Goal: Contribute content: Add original content to the website for others to see

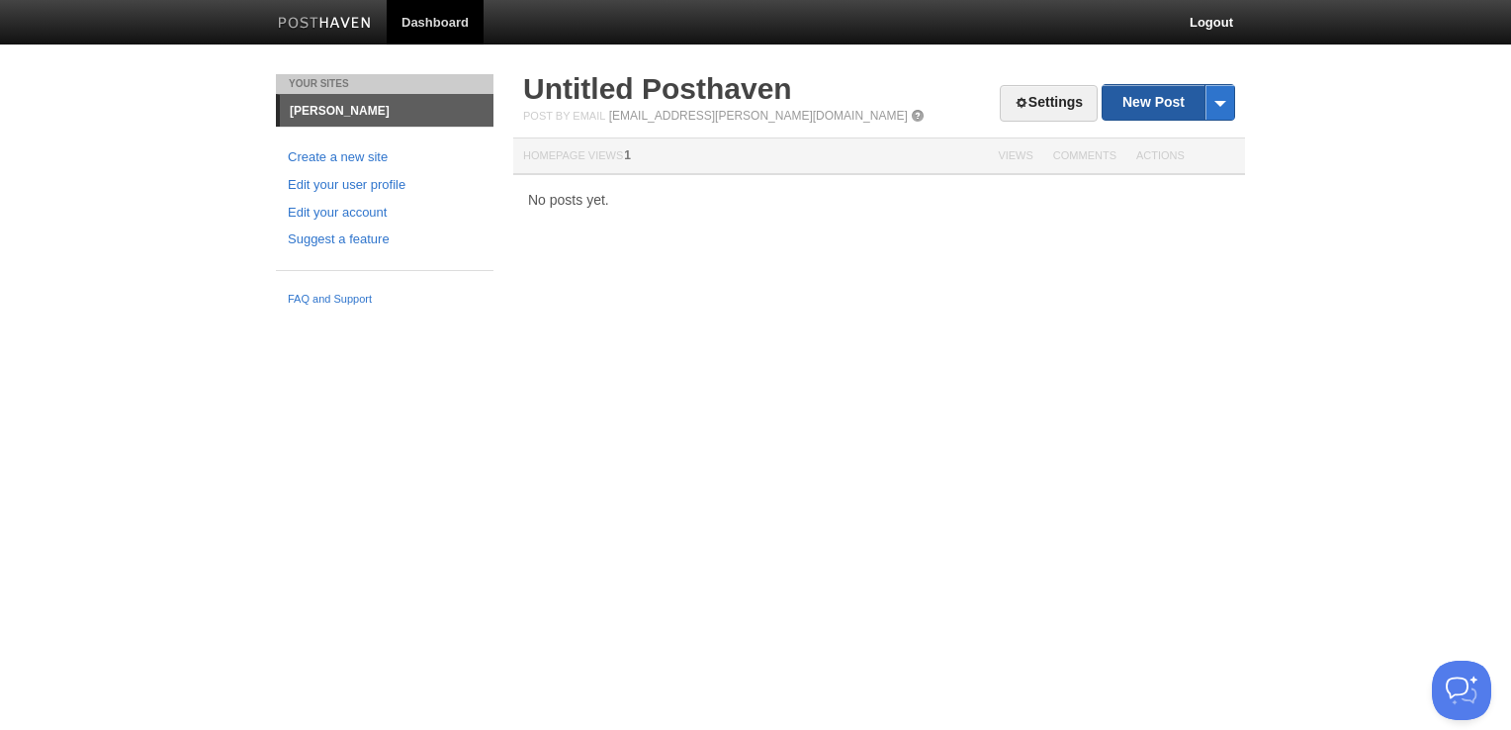
click at [1163, 107] on link "New Post" at bounding box center [1168, 102] width 132 height 35
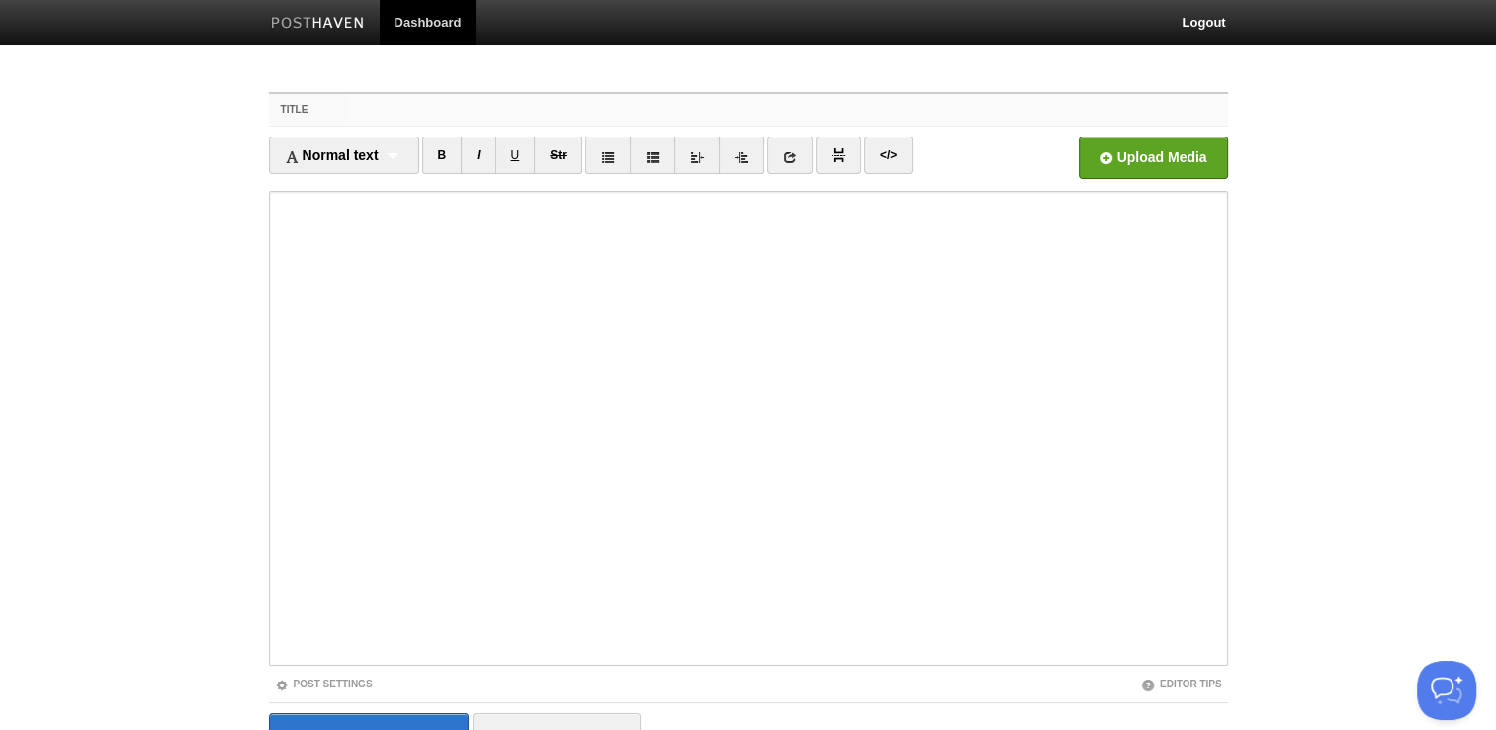
click at [419, 117] on input "Title" at bounding box center [787, 110] width 879 height 32
paste input "[PERSON_NAME]: His Go-To 3-Ingredient Weeknight Pasta"
type input "[PERSON_NAME]: His Go-To 3-Ingredient Weeknight Pasta"
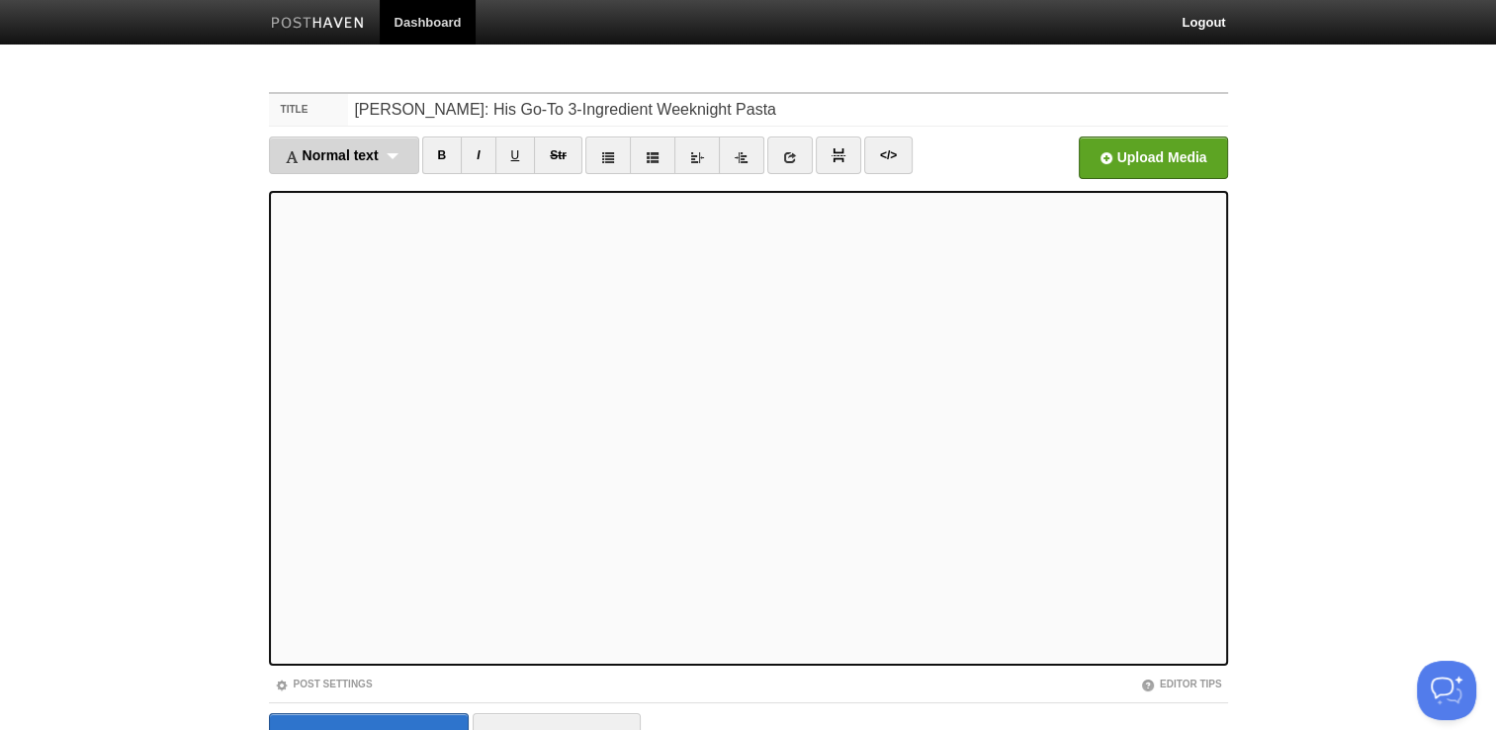
click at [399, 138] on div "Normal text Normal text Heading 1 Heading 2 Heading 3" at bounding box center [344, 155] width 150 height 38
click at [380, 186] on link "Normal text" at bounding box center [344, 190] width 148 height 30
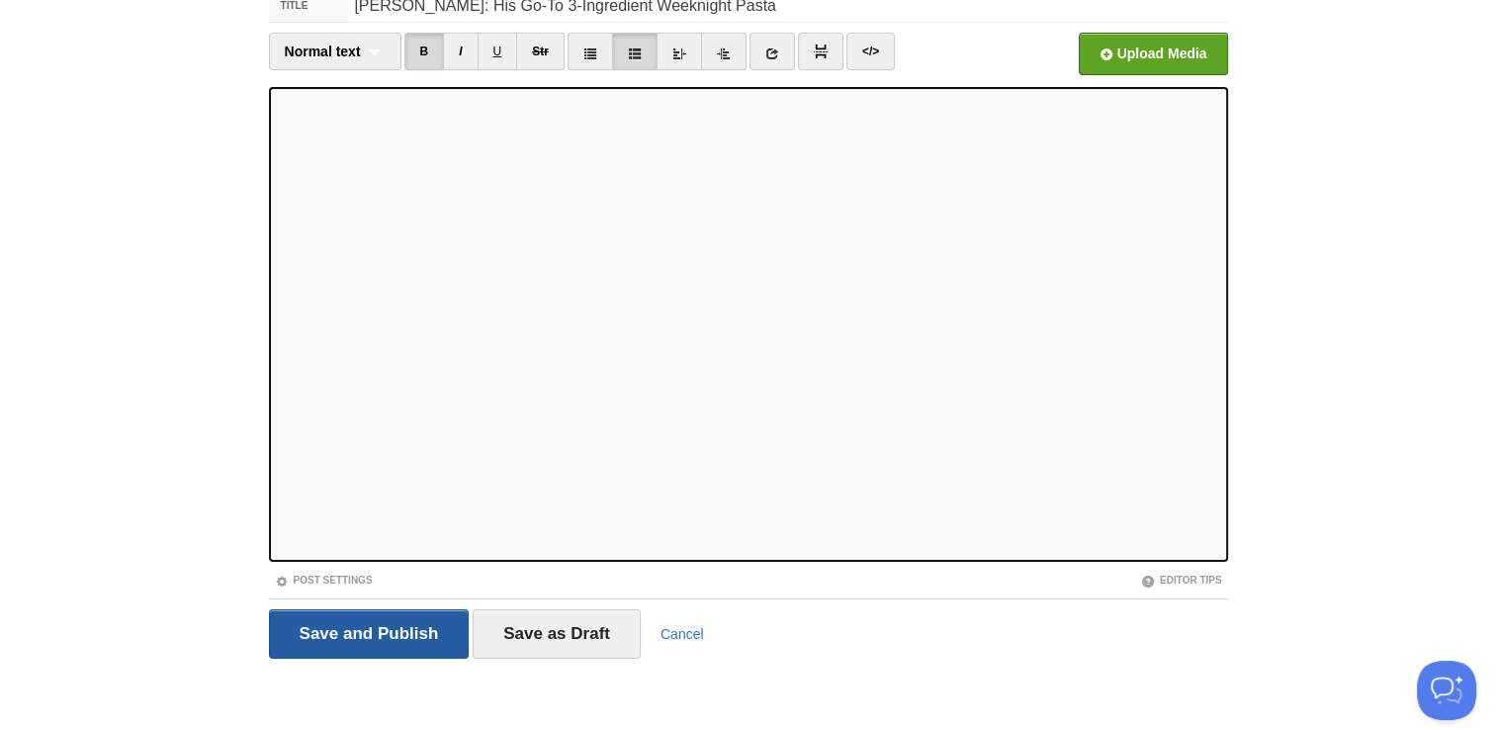
click at [403, 620] on input "Save and Publish" at bounding box center [369, 633] width 201 height 49
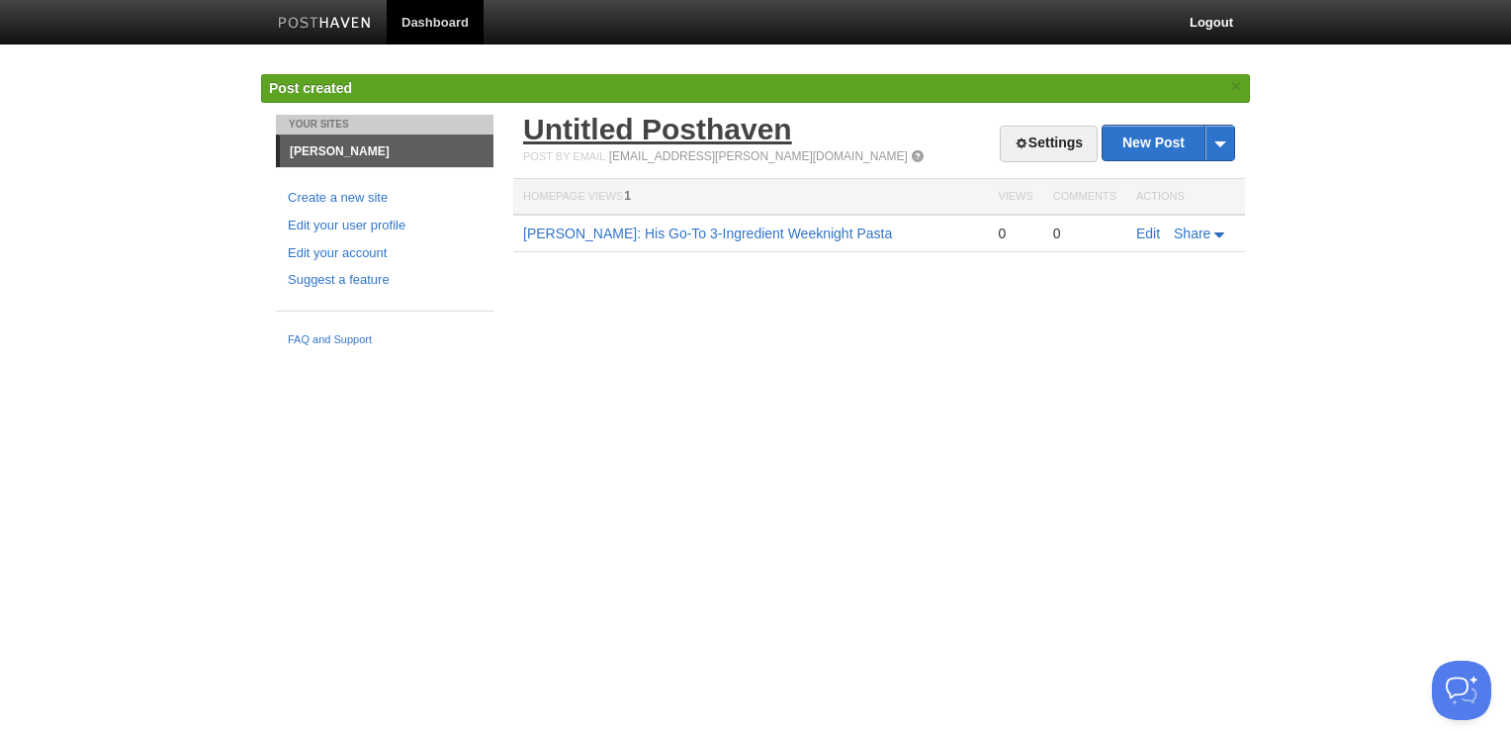
click at [762, 125] on link "Untitled Posthaven" at bounding box center [657, 129] width 269 height 33
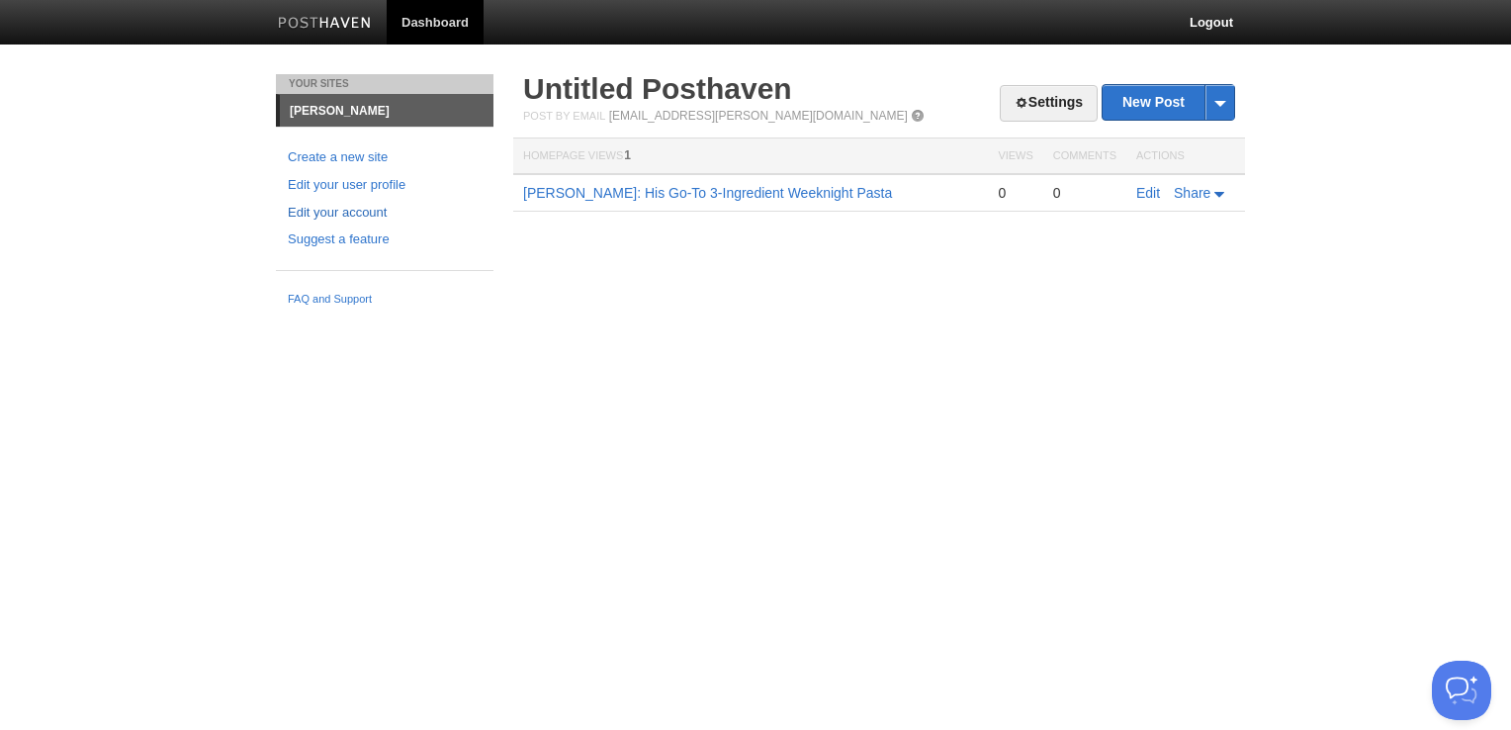
click at [332, 207] on link "Edit your account" at bounding box center [385, 213] width 194 height 21
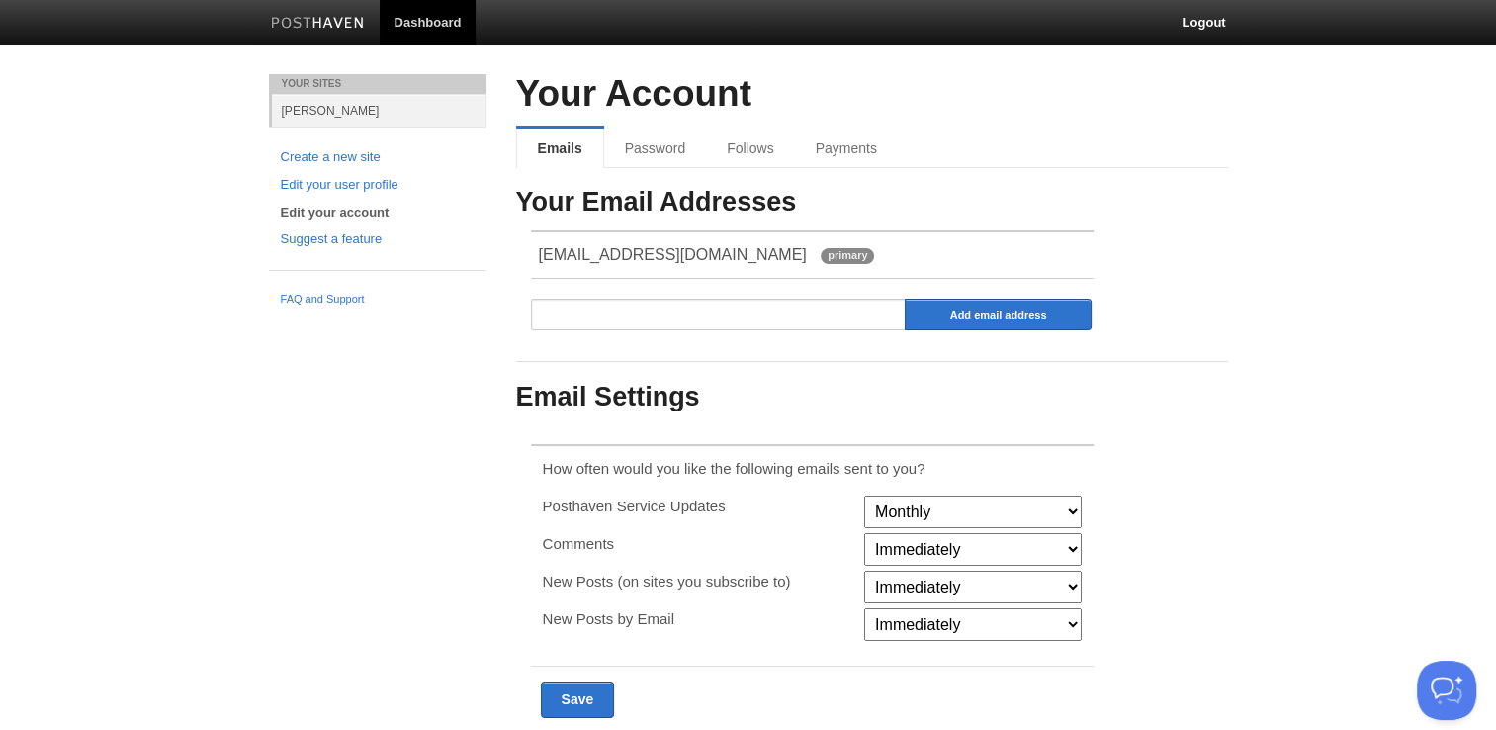
scroll to position [4, 0]
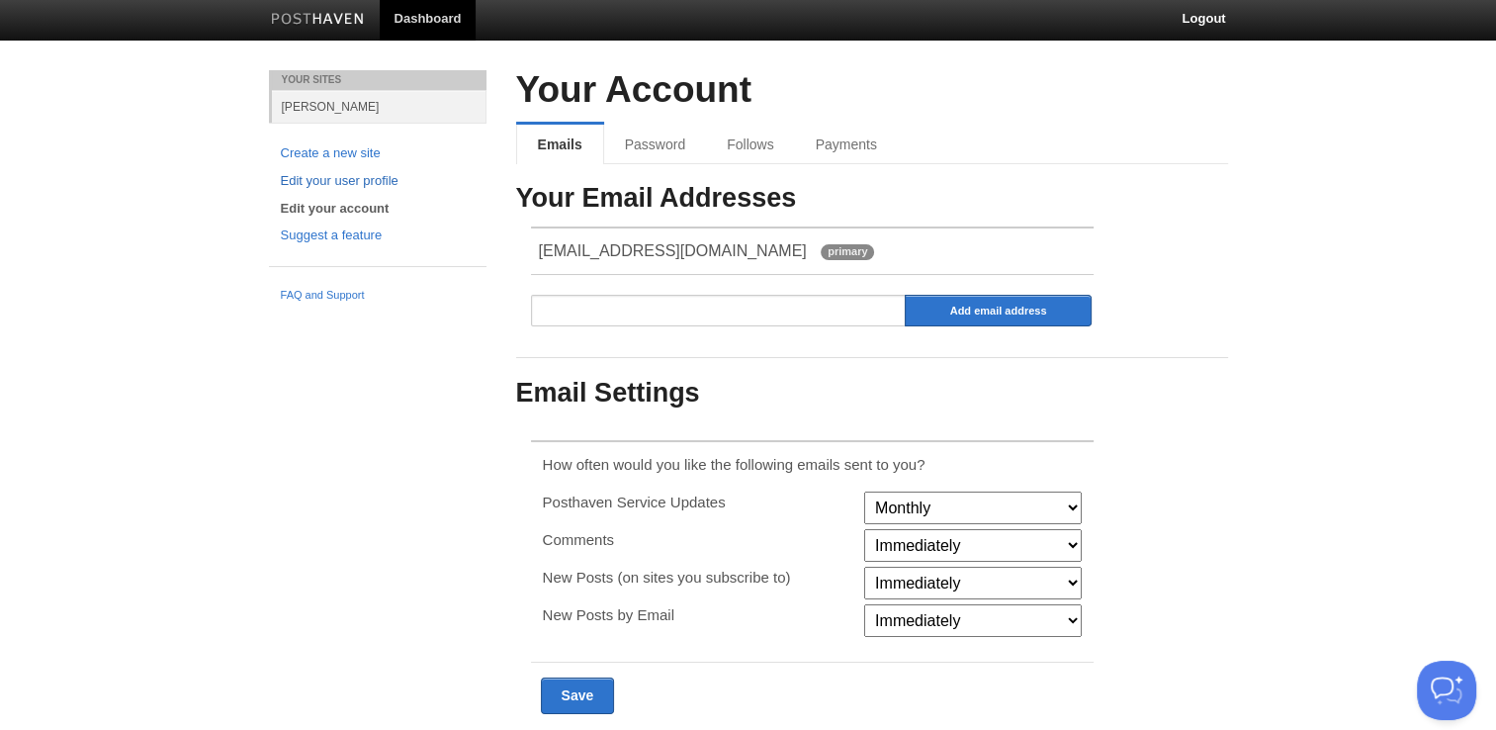
click at [348, 176] on link "Edit your user profile" at bounding box center [378, 181] width 194 height 21
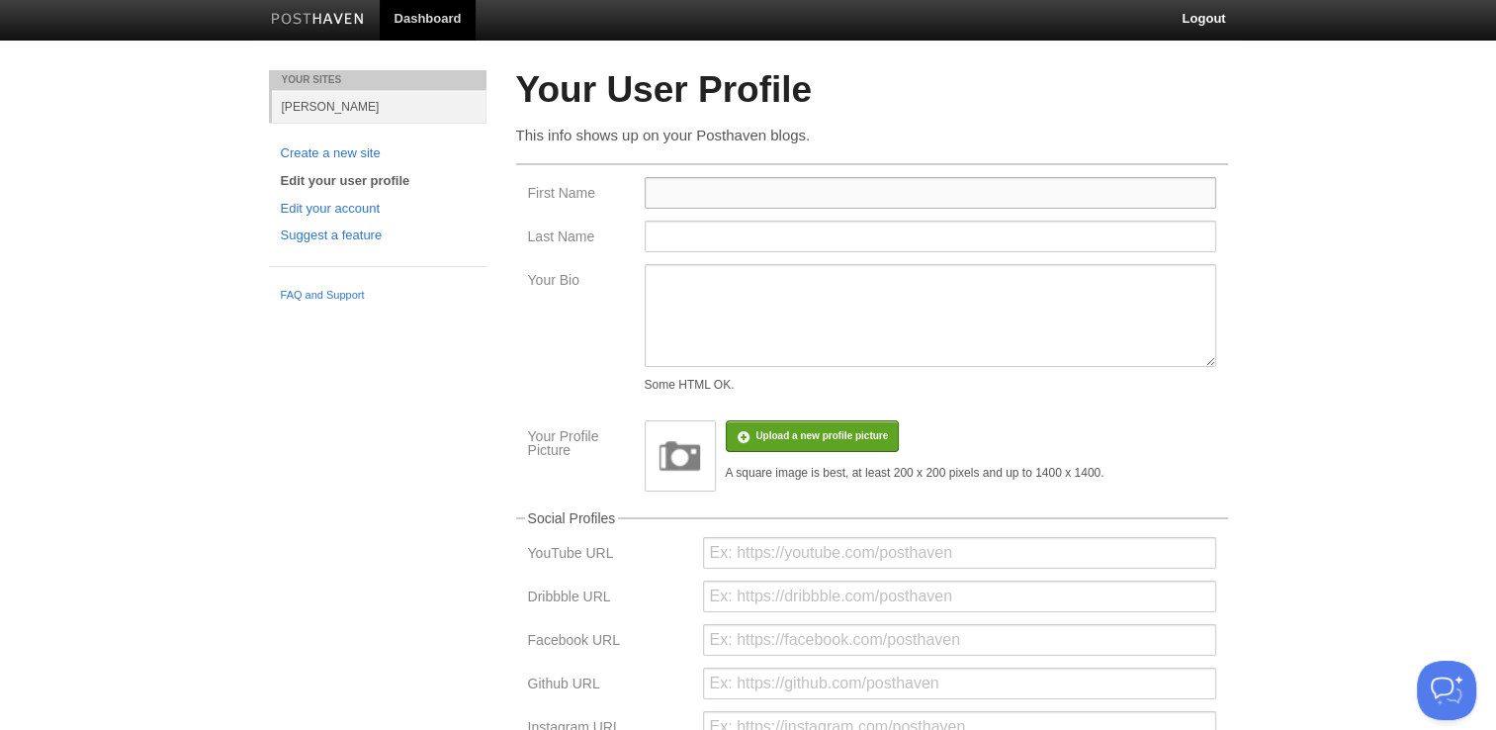
click at [704, 191] on input "First Name" at bounding box center [930, 193] width 571 height 32
type input "James"
click at [696, 220] on input "Last Name" at bounding box center [930, 236] width 571 height 32
type input "Hext"
click at [740, 322] on textarea "Your Bio" at bounding box center [930, 315] width 571 height 103
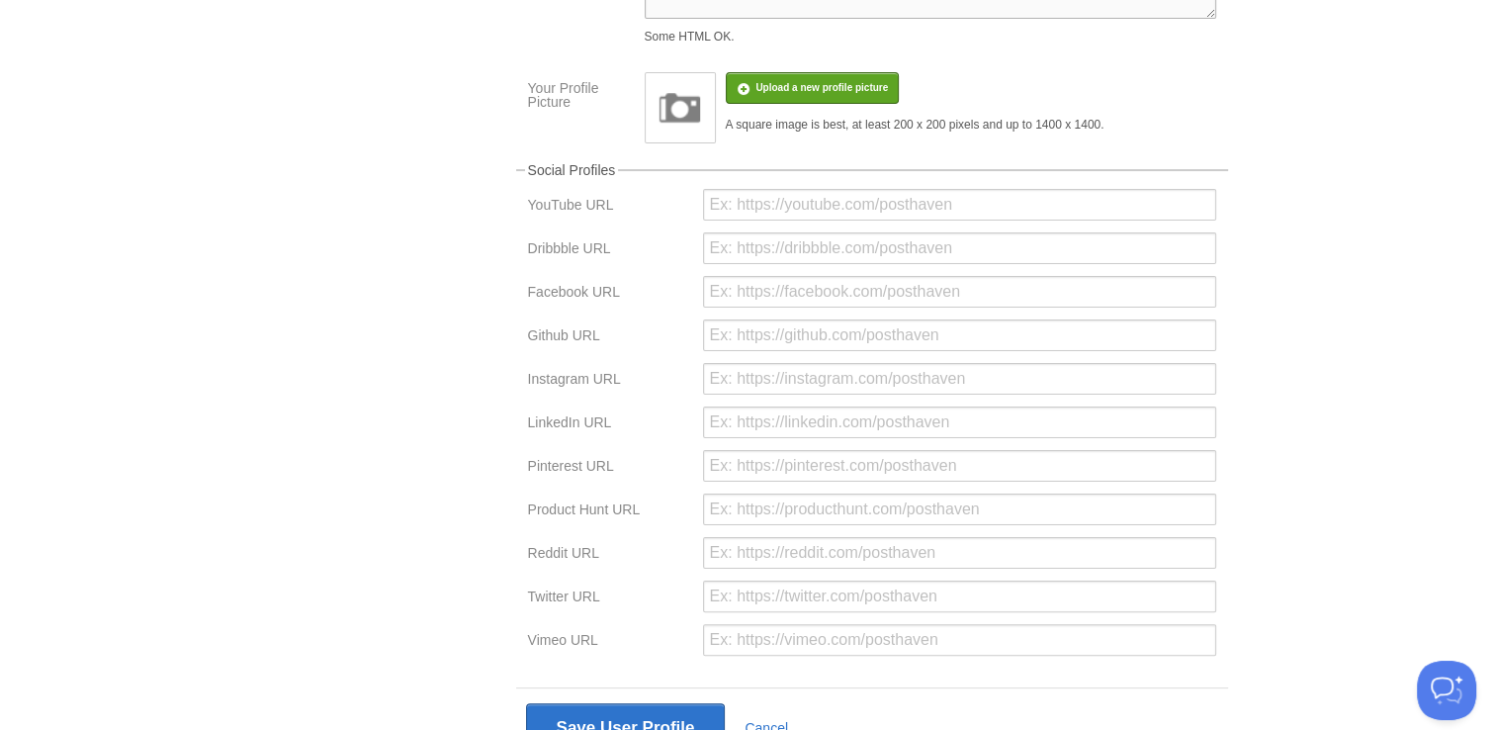
scroll to position [355, 0]
click at [764, 414] on input "url" at bounding box center [959, 419] width 513 height 32
click at [455, 553] on div "Your Sites james-hext Create a new site Edit your user profile Edit your accoun…" at bounding box center [748, 270] width 989 height 1103
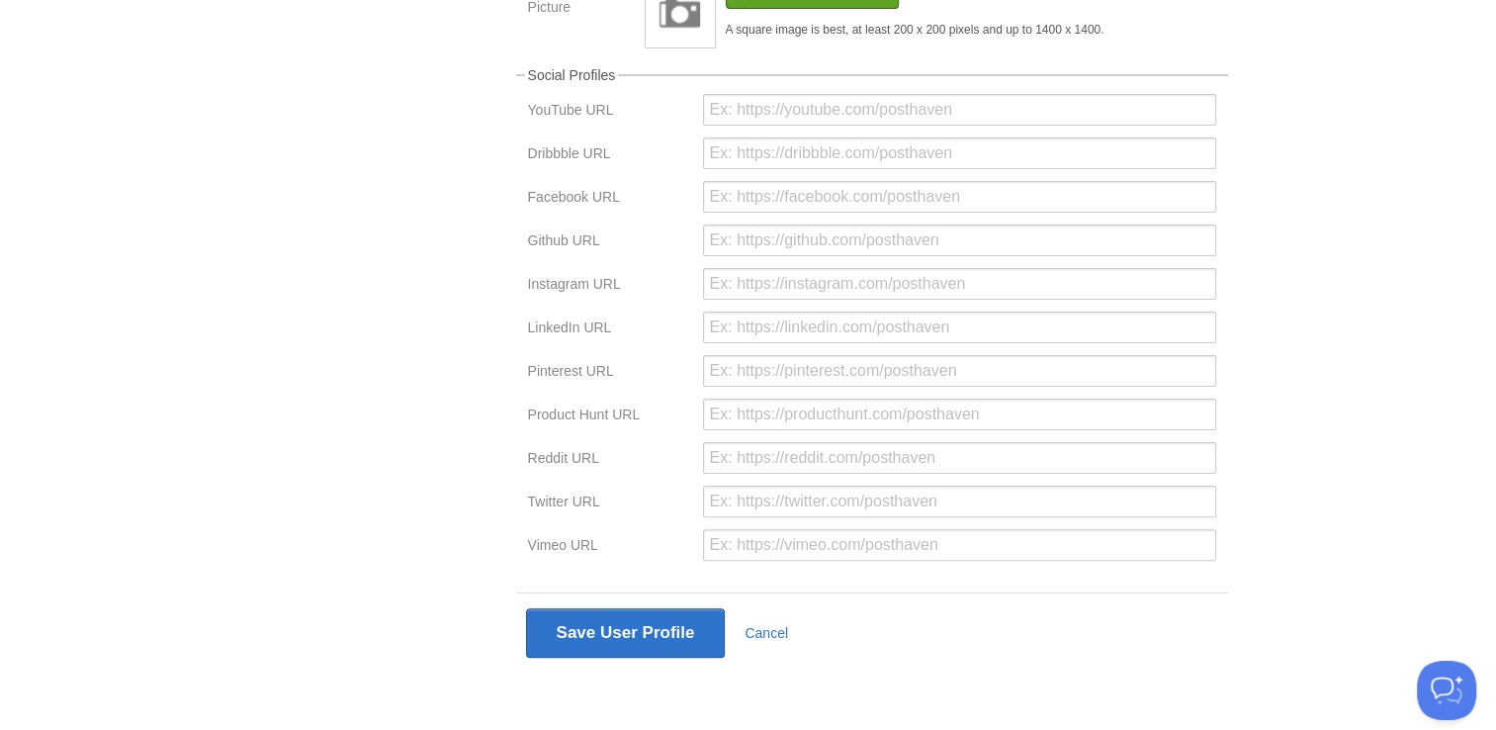
scroll to position [448, 0]
click at [784, 318] on input "url" at bounding box center [959, 326] width 513 height 32
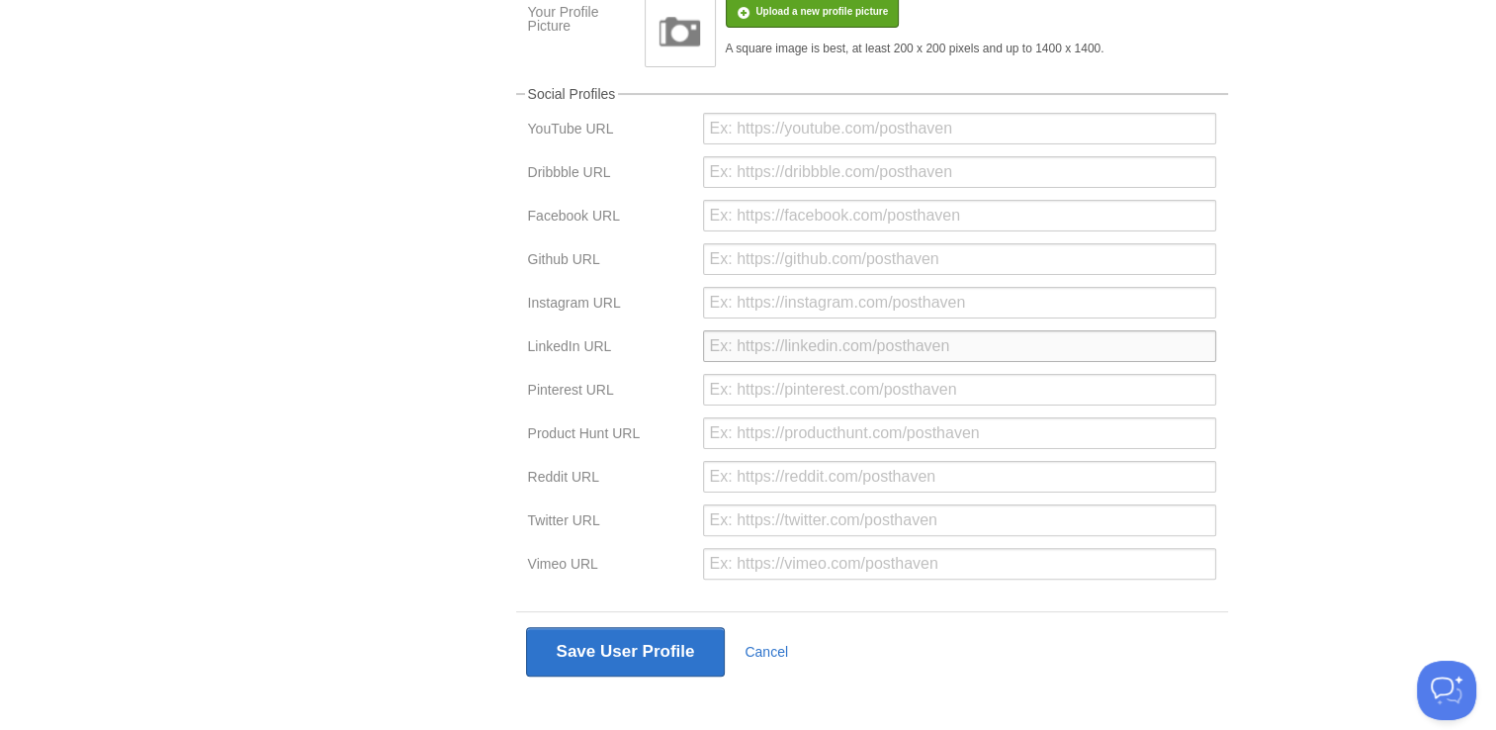
scroll to position [427, 0]
click at [447, 473] on div "Your Sites james-hext Create a new site Edit your user profile Edit your accoun…" at bounding box center [748, 198] width 989 height 1103
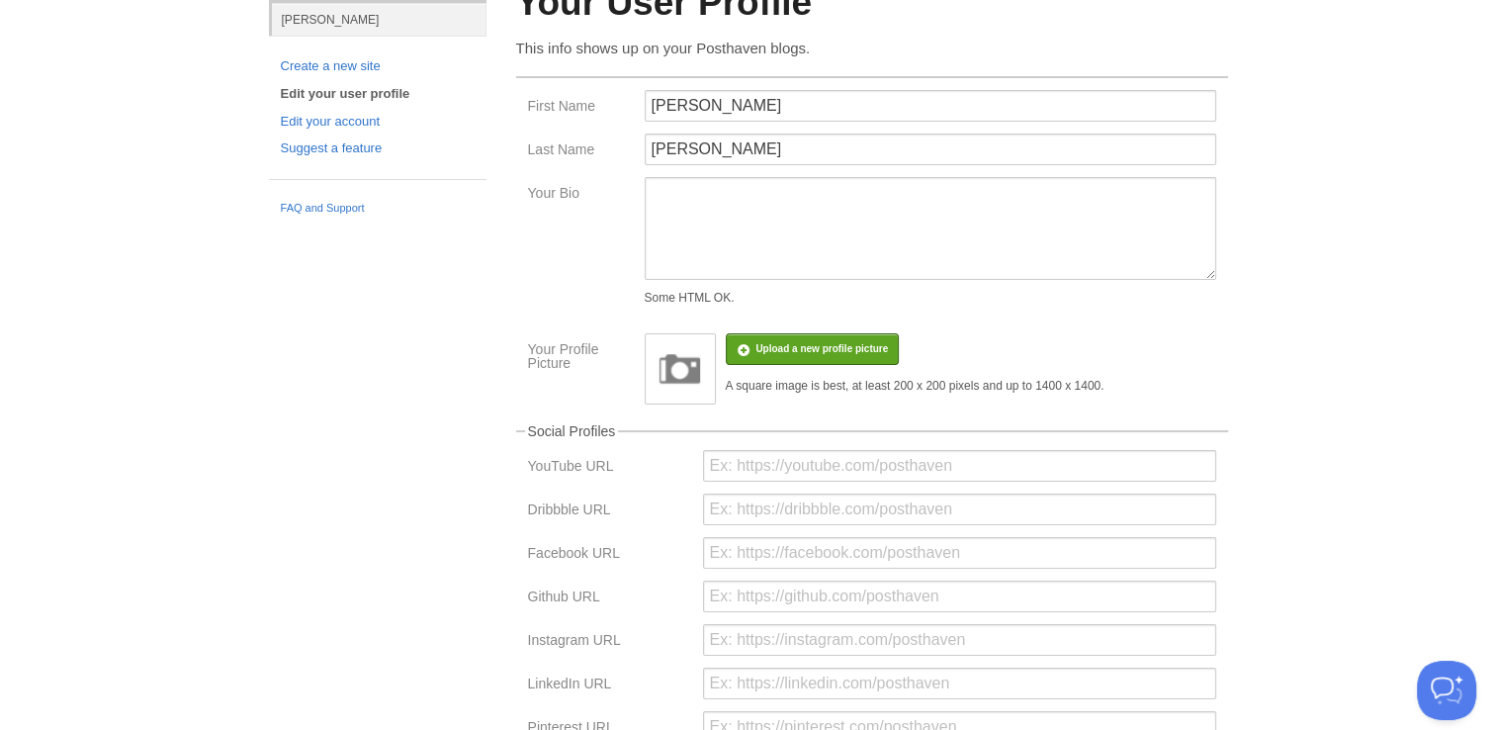
scroll to position [0, 0]
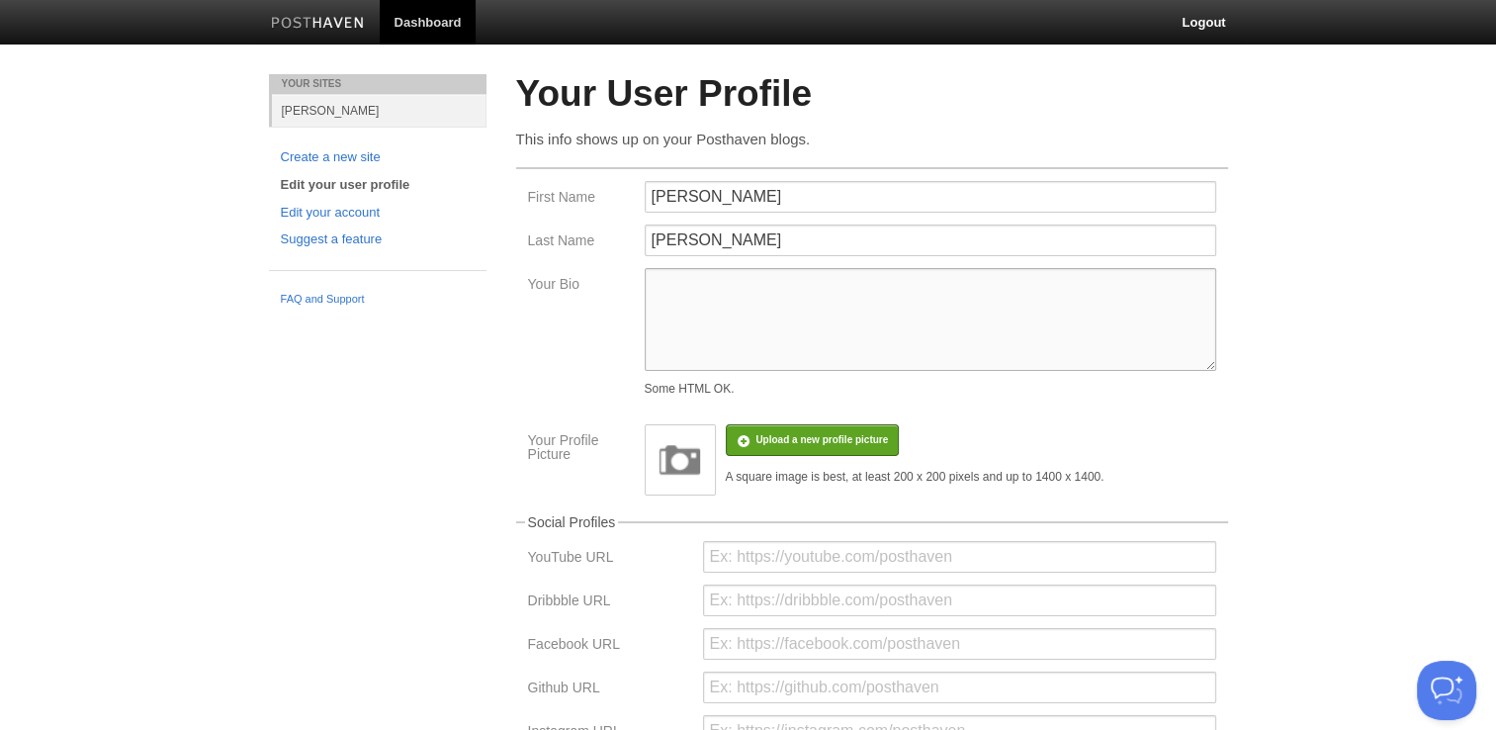
click at [706, 304] on textarea "Your Bio" at bounding box center [930, 319] width 571 height 103
paste textarea "James Hext is a passionate home cook who believes food should be simple, approa…"
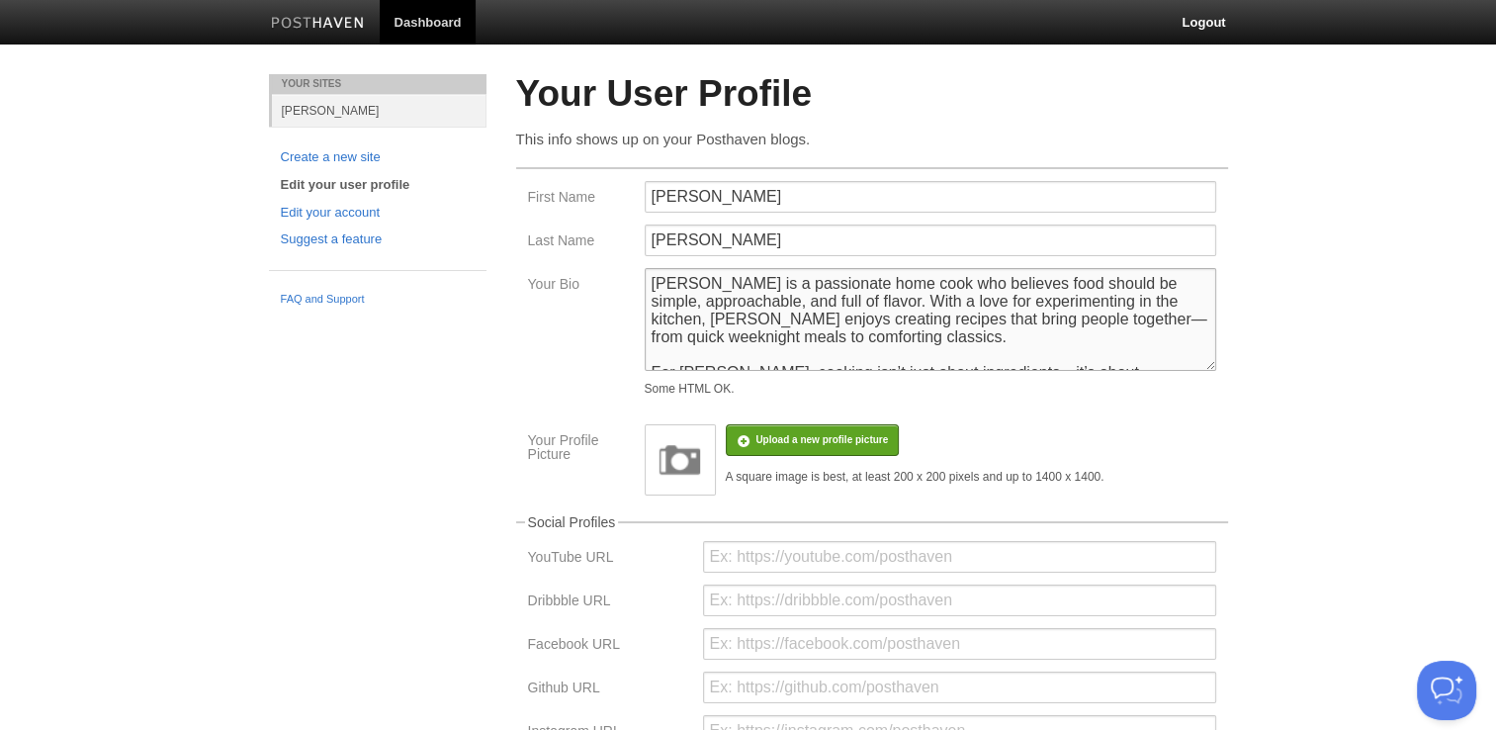
type textarea "James Hext is a passionate home cook who believes food should be simple, approa…"
click at [1291, 418] on body "Dashboard Logout Post created × Your Sites james-hext Create a new site Edit yo…" at bounding box center [748, 589] width 1496 height 1178
drag, startPoint x: 570, startPoint y: 329, endPoint x: 599, endPoint y: 332, distance: 29.8
click at [570, 329] on div "Your Bio James Hext is a passionate home cook who believes food should be simpl…" at bounding box center [872, 336] width 700 height 136
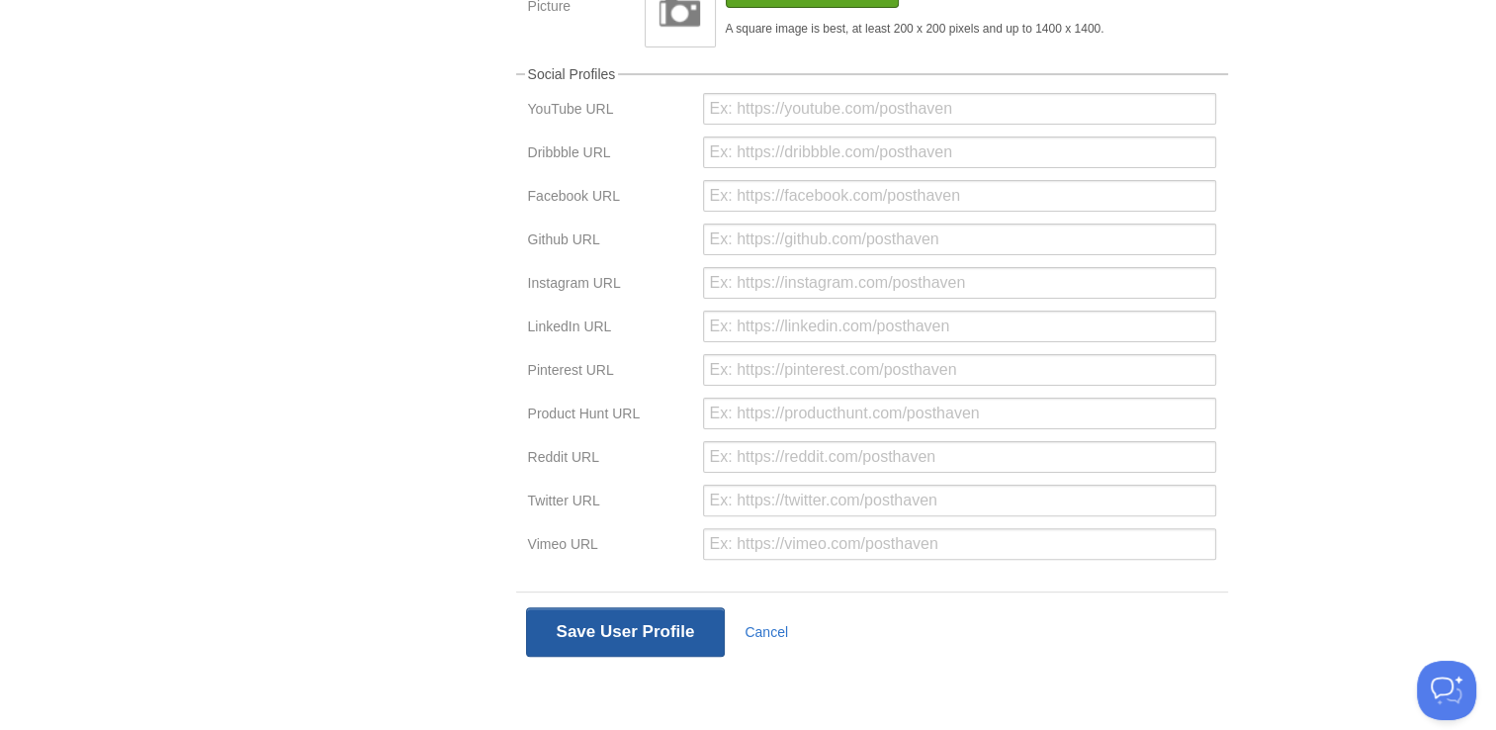
click at [605, 635] on button "Save User Profile" at bounding box center [626, 631] width 200 height 49
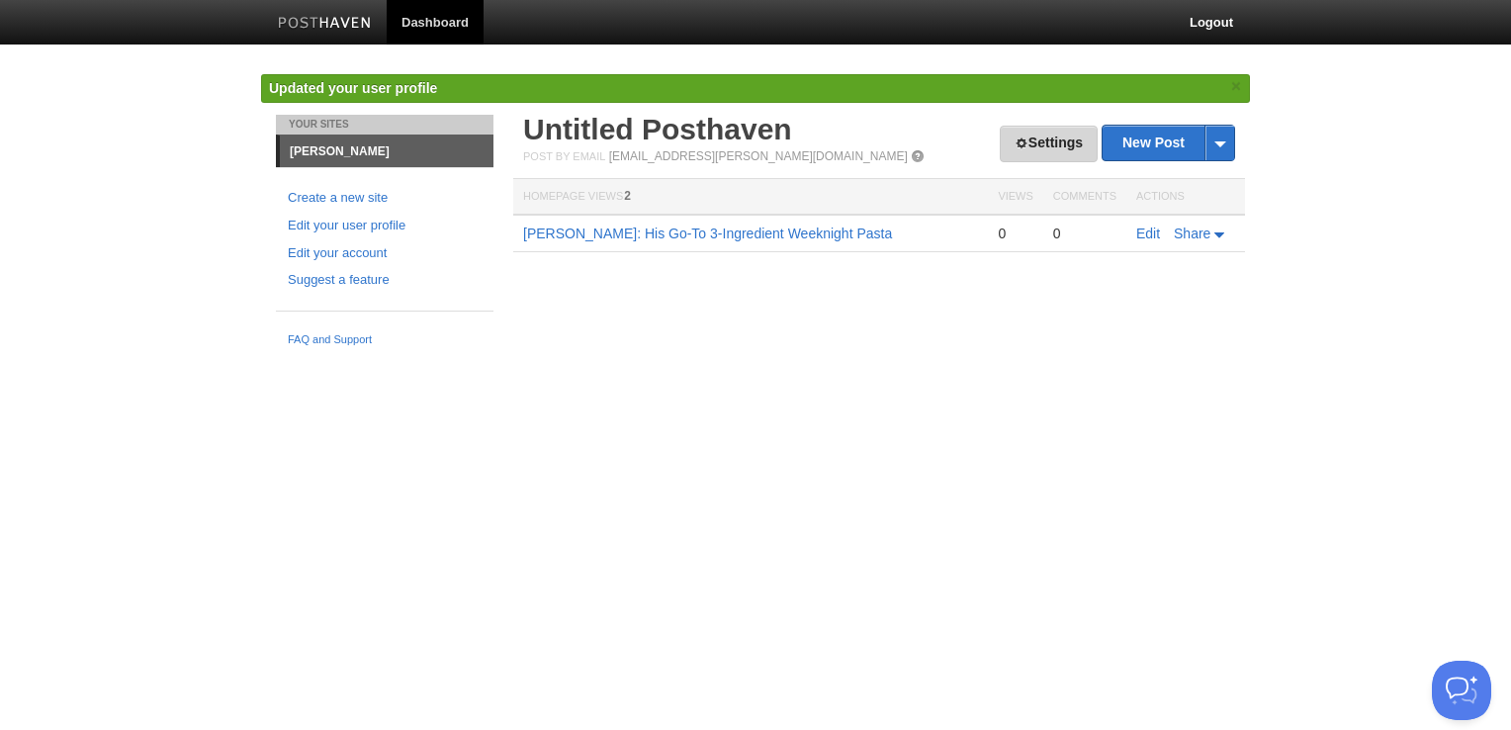
click at [1041, 155] on link "Settings" at bounding box center [1049, 144] width 98 height 37
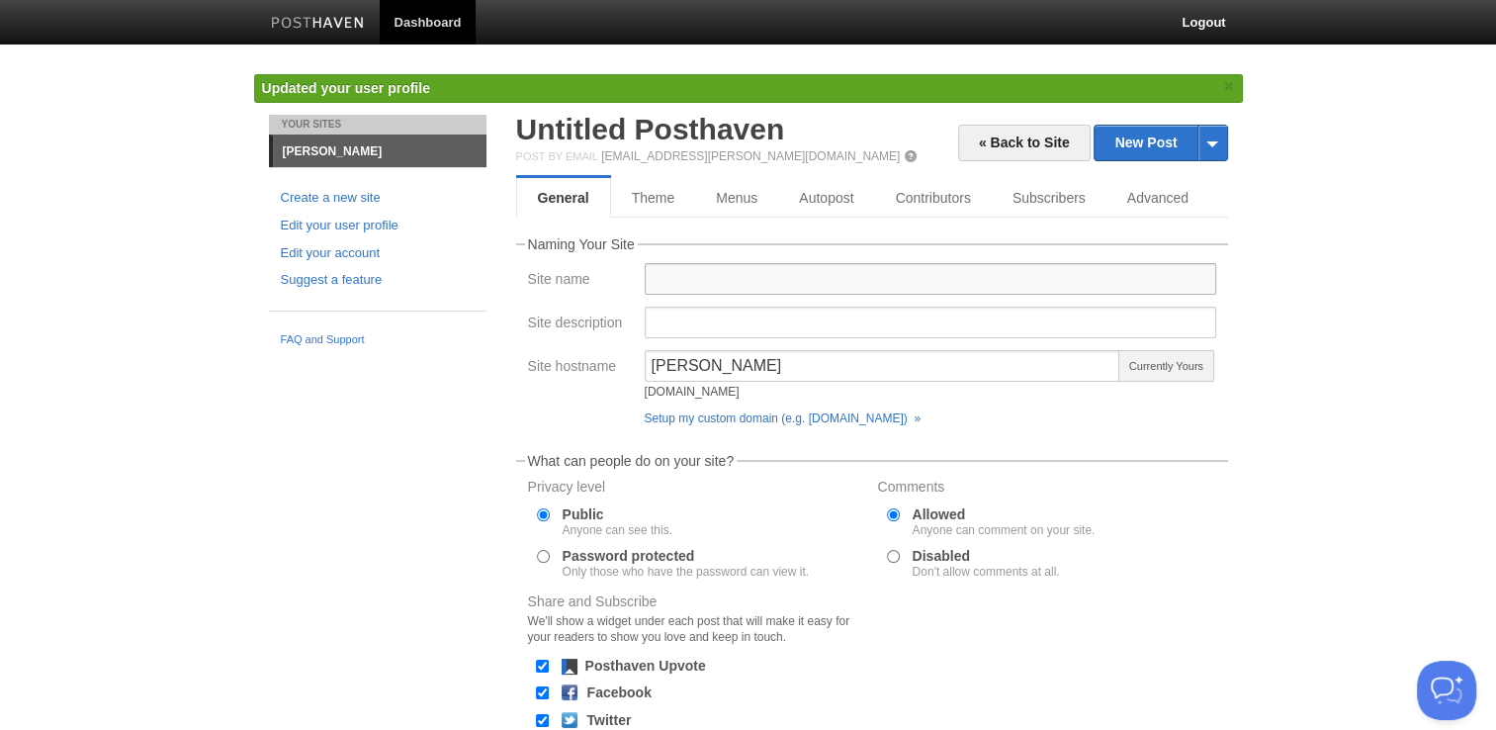
click at [761, 271] on input "Site name" at bounding box center [930, 279] width 571 height 32
type input "j"
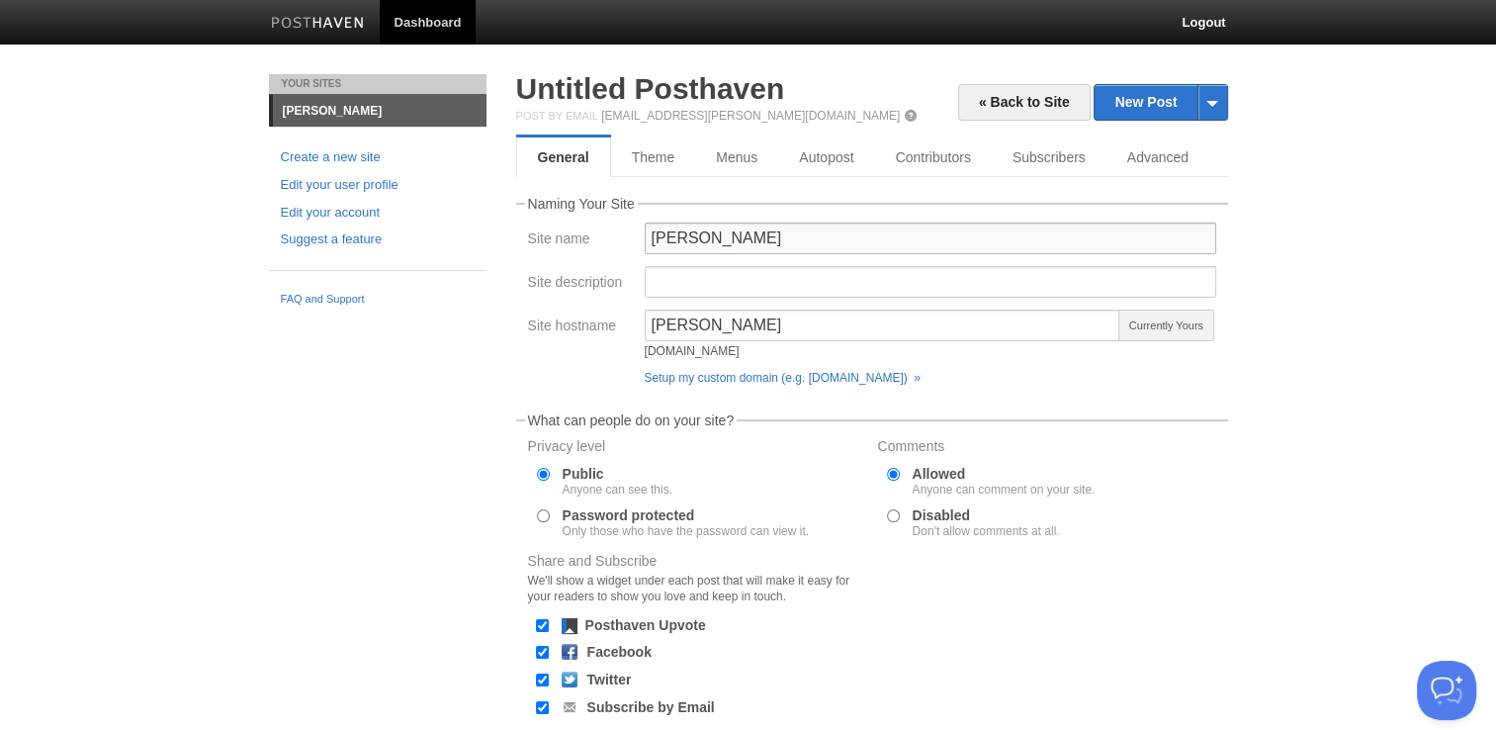
type input "James Hext"
click at [395, 361] on div "Your Sites james-hext Create a new site Edit your user profile Edit your accoun…" at bounding box center [748, 476] width 989 height 805
click at [676, 275] on input "Site description" at bounding box center [930, 282] width 571 height 32
paste input "Discover the culinary world of James Hext, a passionate home cook sharing simpl…"
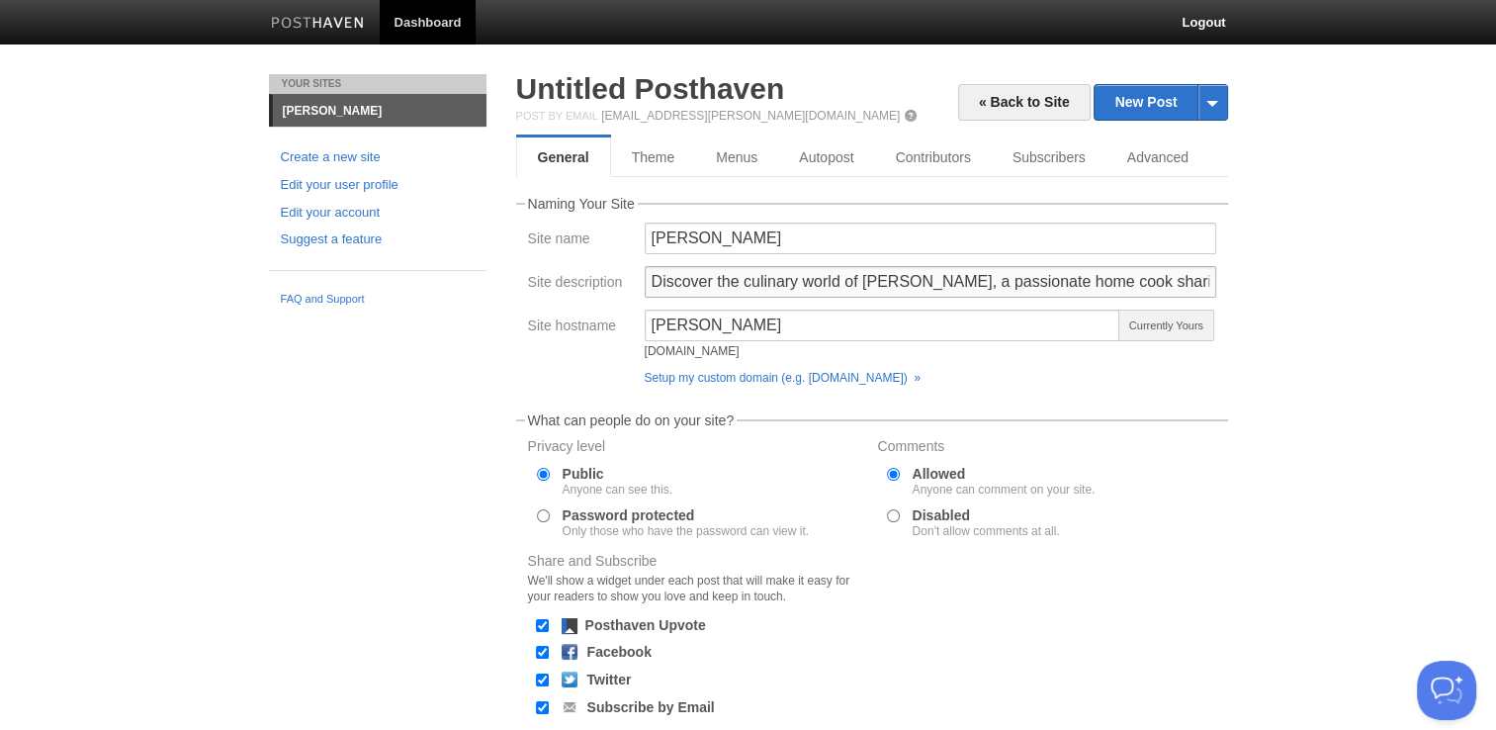
scroll to position [0, 1313]
type input "Discover the culinary world of James Hext, a passionate home cook sharing simpl…"
click at [1246, 321] on body "Dashboard Logout Post created × Updated your user profile × Your Sites james-he…" at bounding box center [748, 439] width 1496 height 879
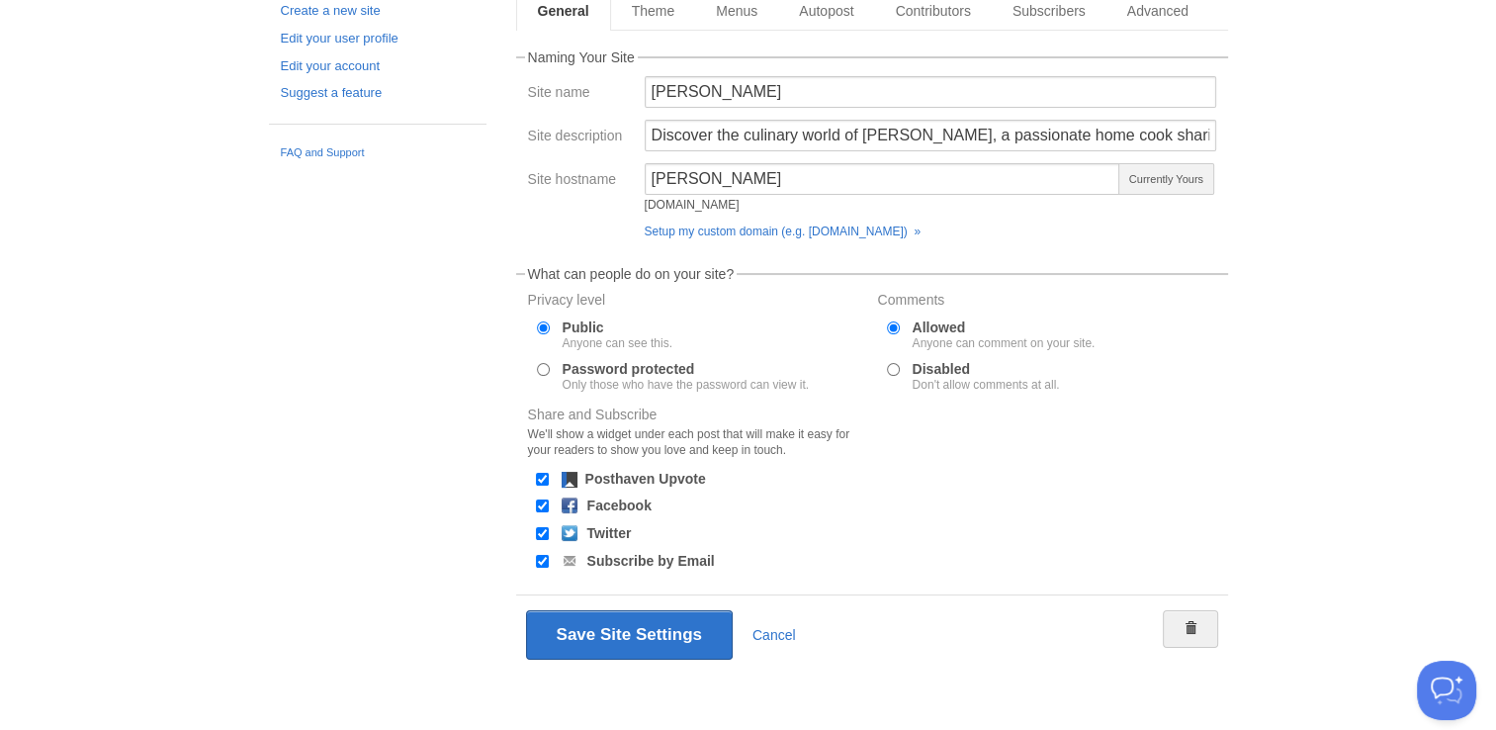
scroll to position [149, 0]
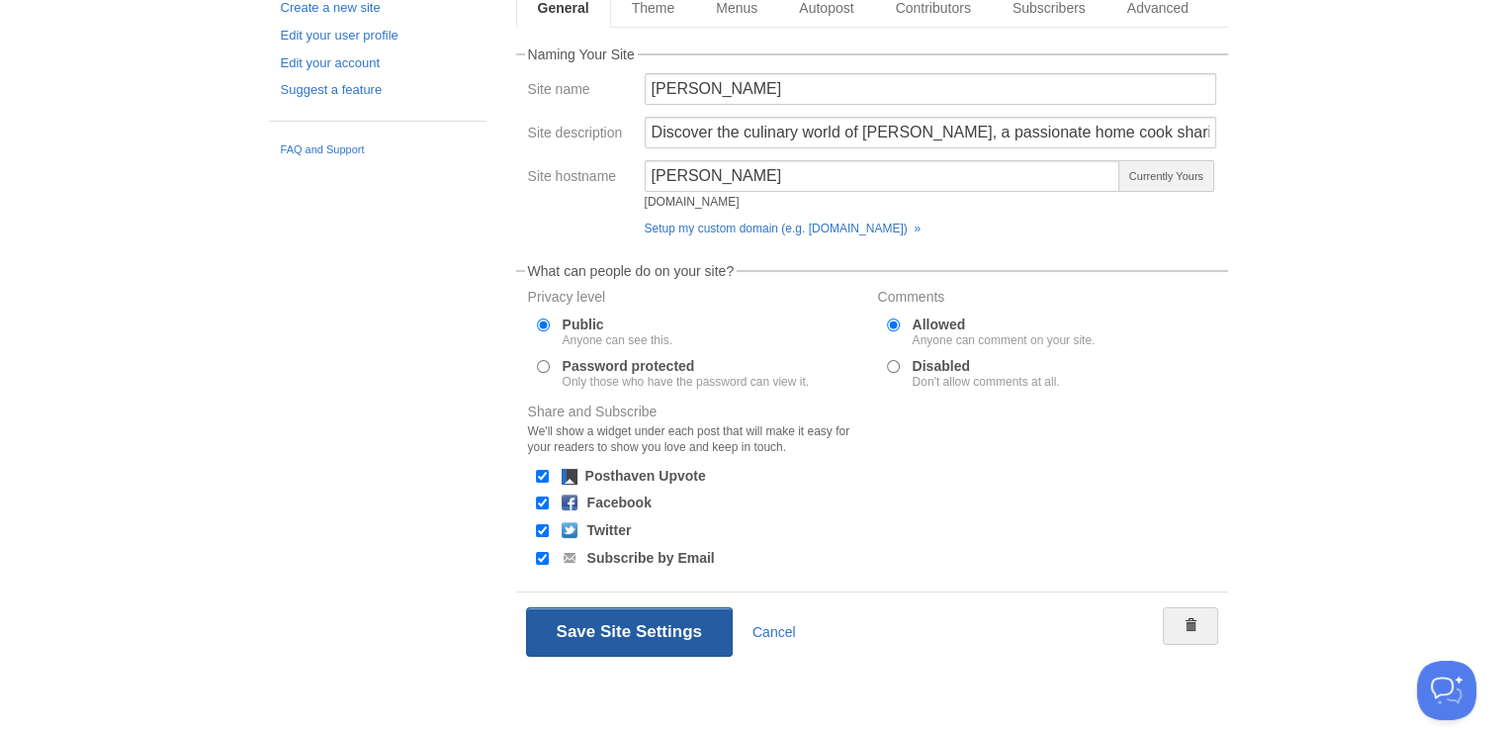
click at [562, 646] on button "Save Site Settings" at bounding box center [629, 631] width 207 height 49
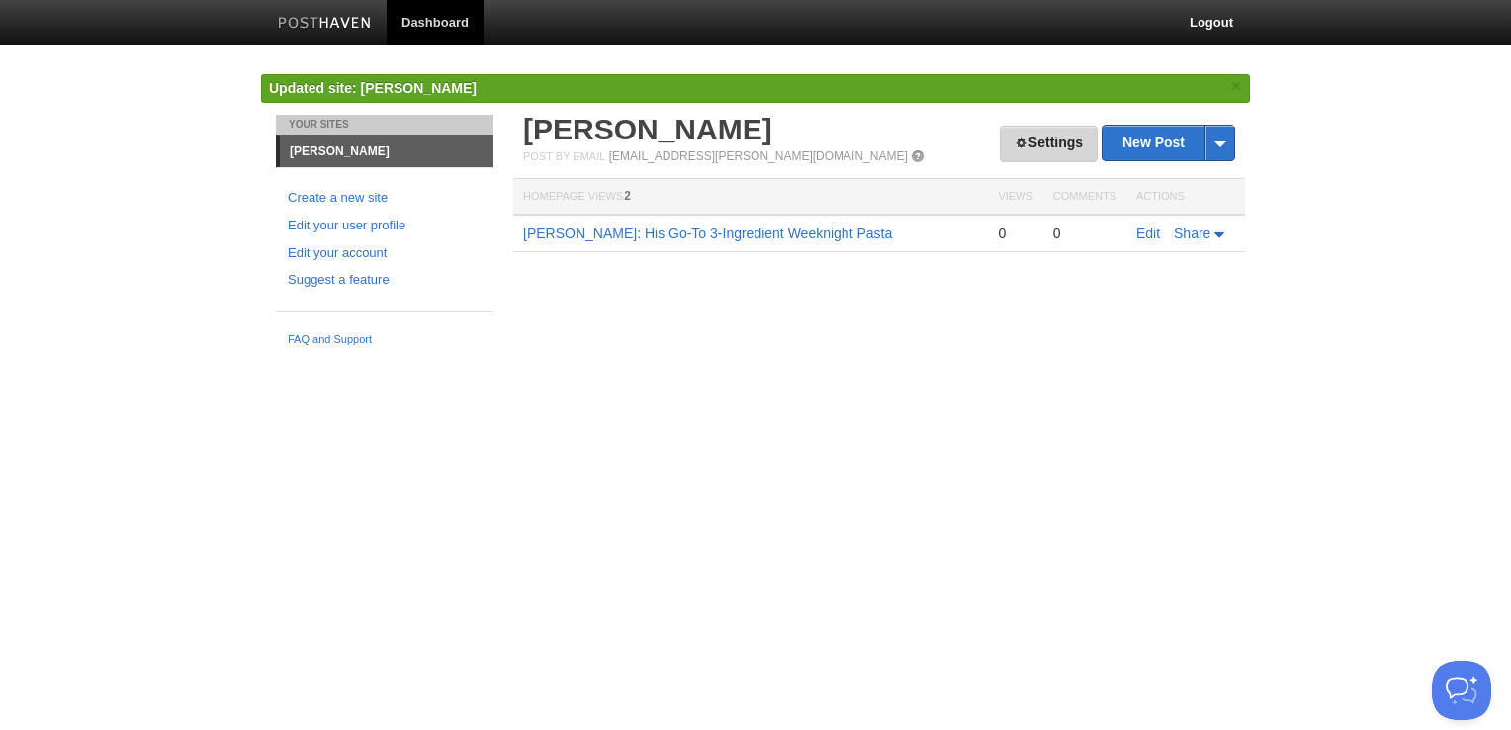
click at [1040, 151] on link "Settings" at bounding box center [1049, 144] width 98 height 37
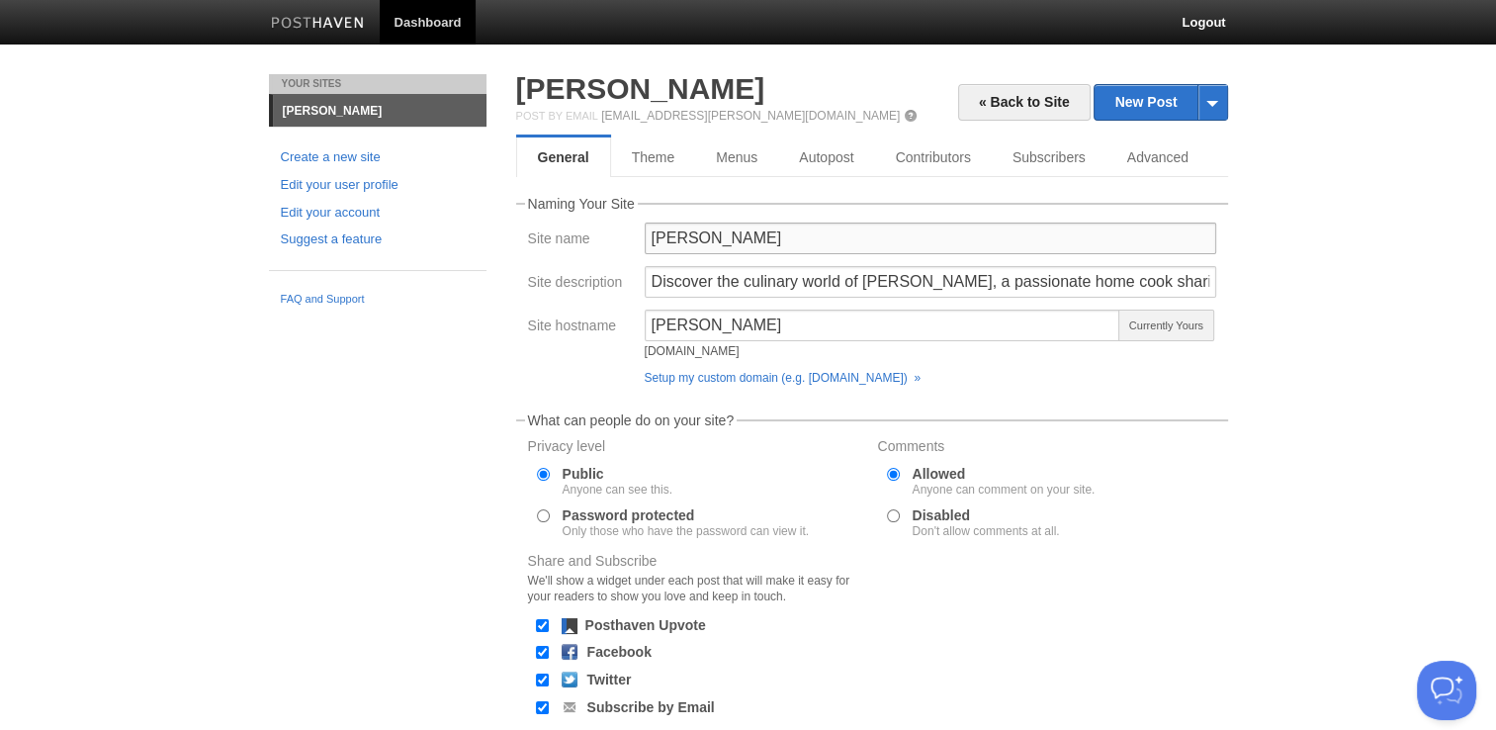
click at [809, 252] on input "James Hext" at bounding box center [930, 238] width 571 height 32
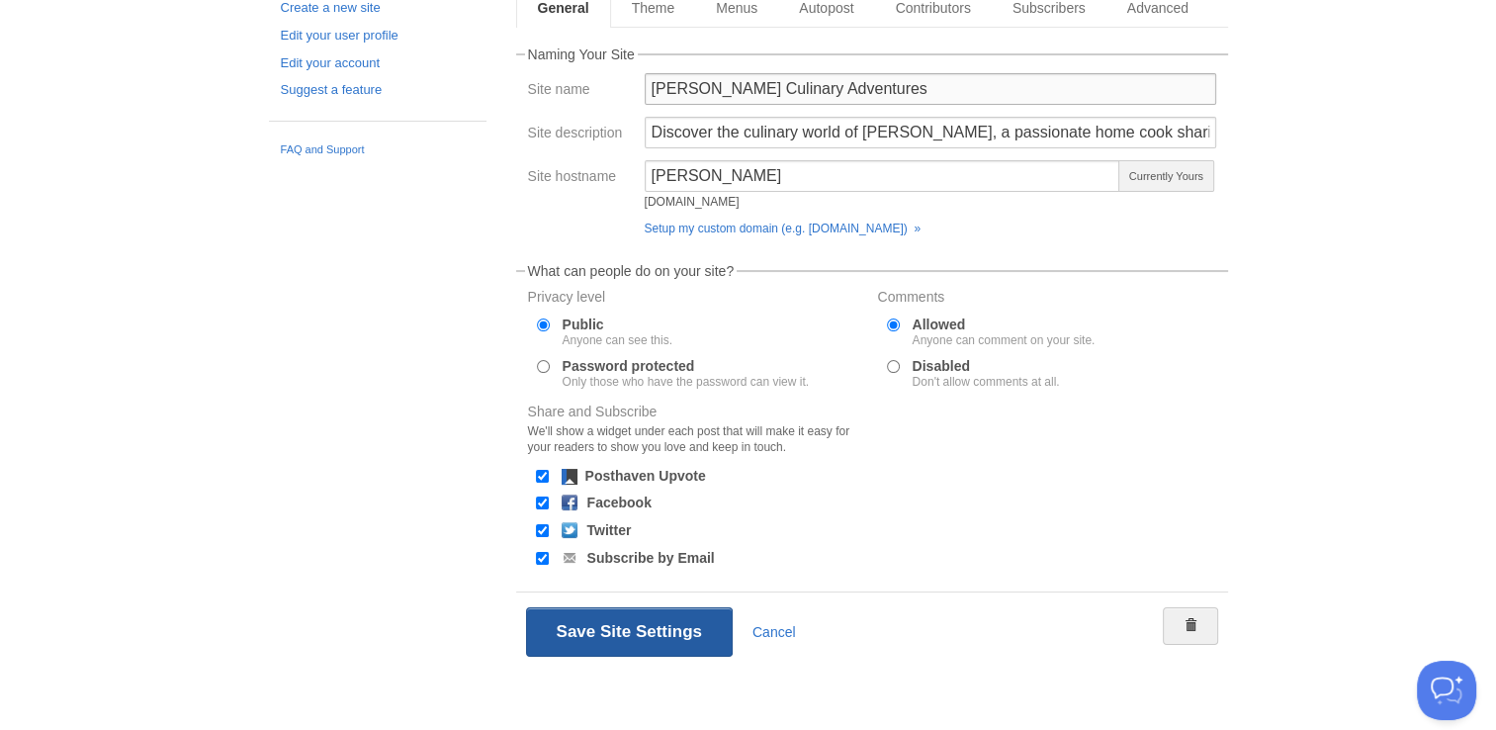
type input "[PERSON_NAME] Culinary Adventures"
click at [597, 643] on button "Save Site Settings" at bounding box center [629, 631] width 207 height 49
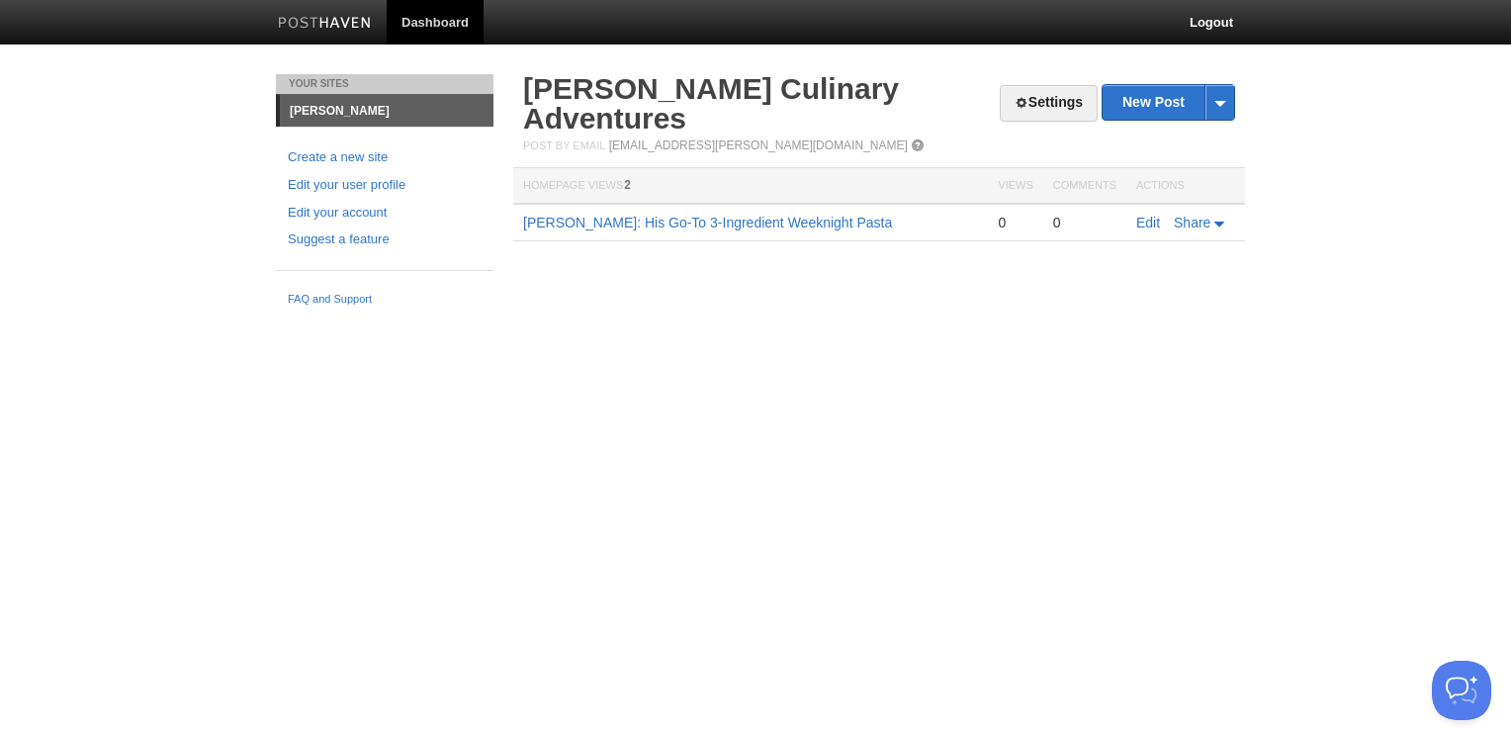
click at [1079, 287] on div "Your Sites james-hext Create a new site Edit your user profile Edit your accoun…" at bounding box center [755, 194] width 989 height 241
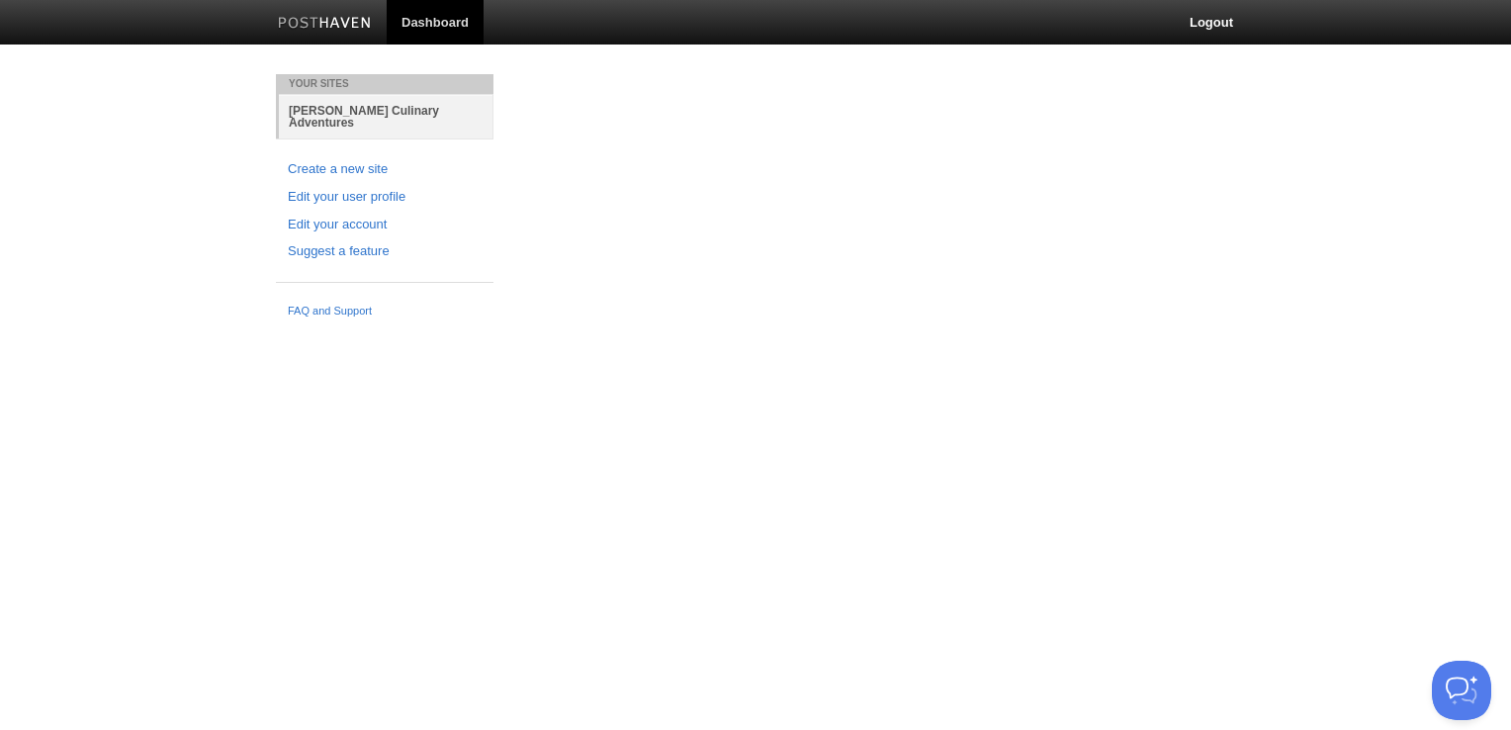
click at [438, 113] on link "[PERSON_NAME] Culinary Adventures" at bounding box center [386, 116] width 215 height 44
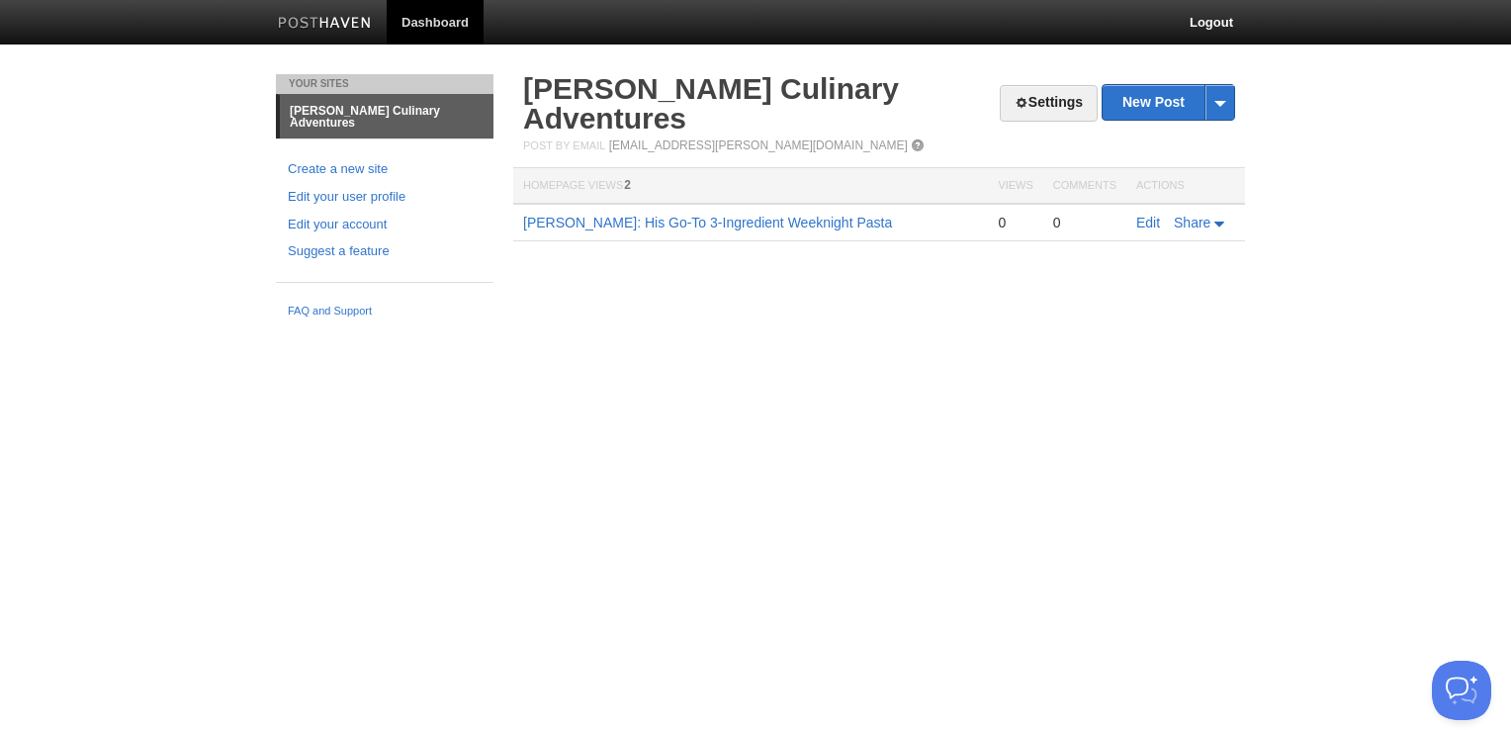
click at [1064, 327] on html "Dashboard Logout Your Sites [PERSON_NAME] Culinary Adventures Create a new site…" at bounding box center [755, 163] width 1511 height 327
click at [484, 327] on html "Dashboard Logout Your Sites [PERSON_NAME] Culinary Adventures Create a new site…" at bounding box center [755, 163] width 1511 height 327
click at [1111, 327] on html "Dashboard Logout Your Sites [PERSON_NAME] Culinary Adventures Create a new site…" at bounding box center [755, 163] width 1511 height 327
